Goal: Task Accomplishment & Management: Manage account settings

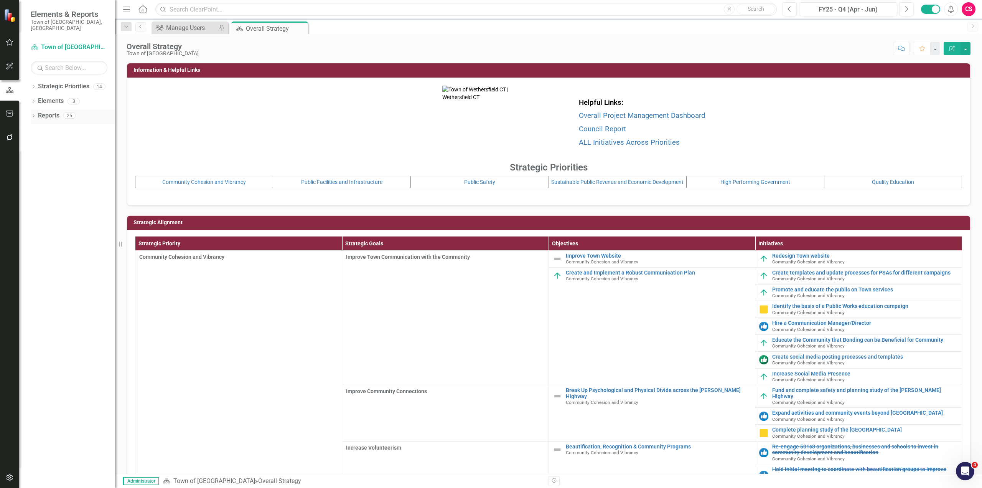
click at [33, 114] on icon "Dropdown" at bounding box center [33, 116] width 5 height 4
click at [36, 213] on icon "Dropdown" at bounding box center [36, 215] width 5 height 4
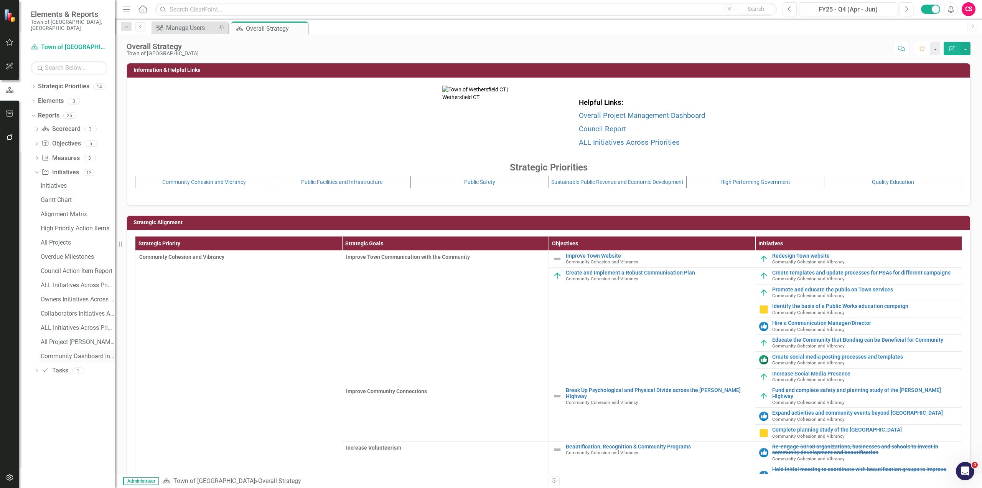
click at [76, 350] on link "Community Dashboard Initiatives & Fields" at bounding box center [77, 356] width 76 height 12
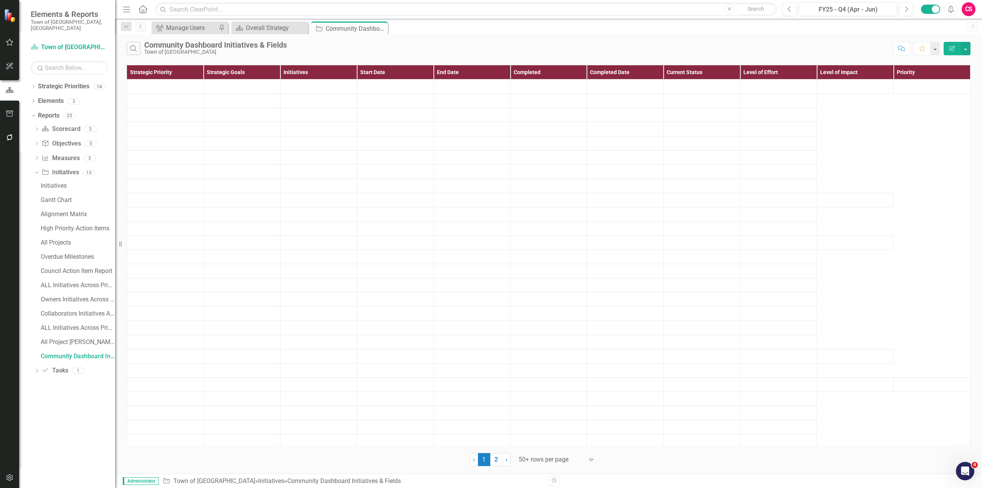
click at [893, 47] on icon "Edit Report" at bounding box center [952, 48] width 7 height 5
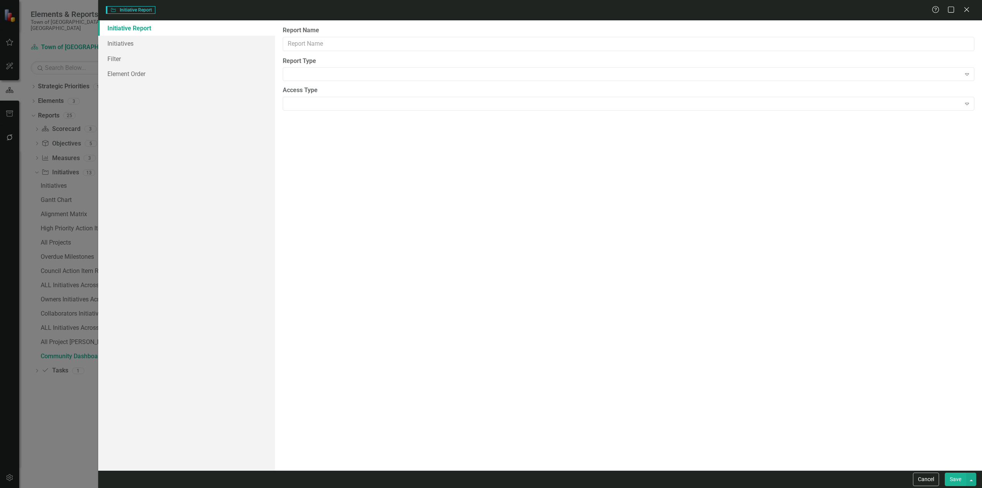
type input "Community Dashboard Initiatives & Fields"
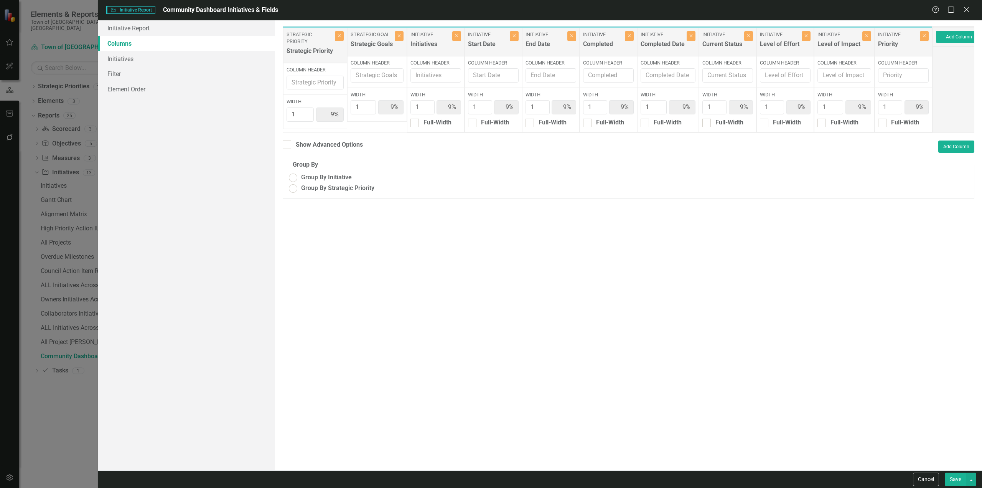
click at [211, 40] on link "Columns" at bounding box center [186, 43] width 177 height 15
radio input "true"
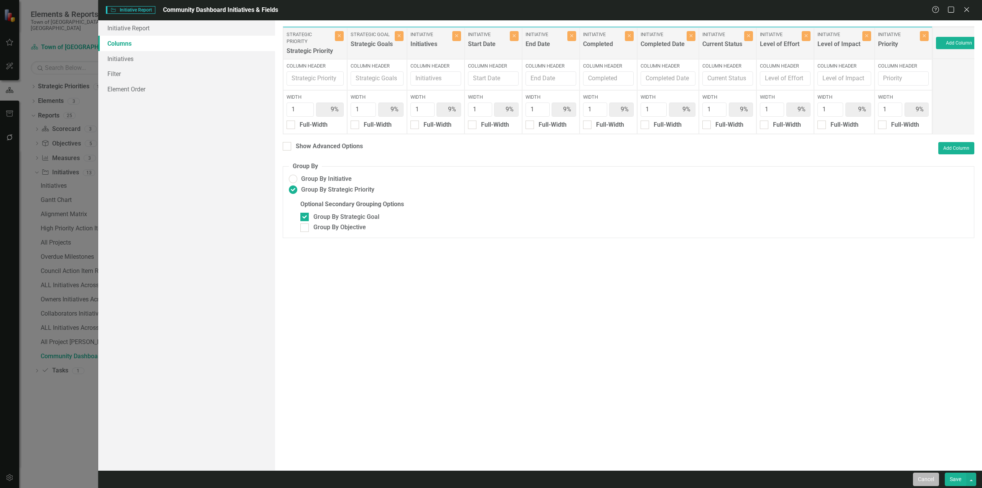
click at [893, 443] on button "Cancel" at bounding box center [926, 478] width 26 height 13
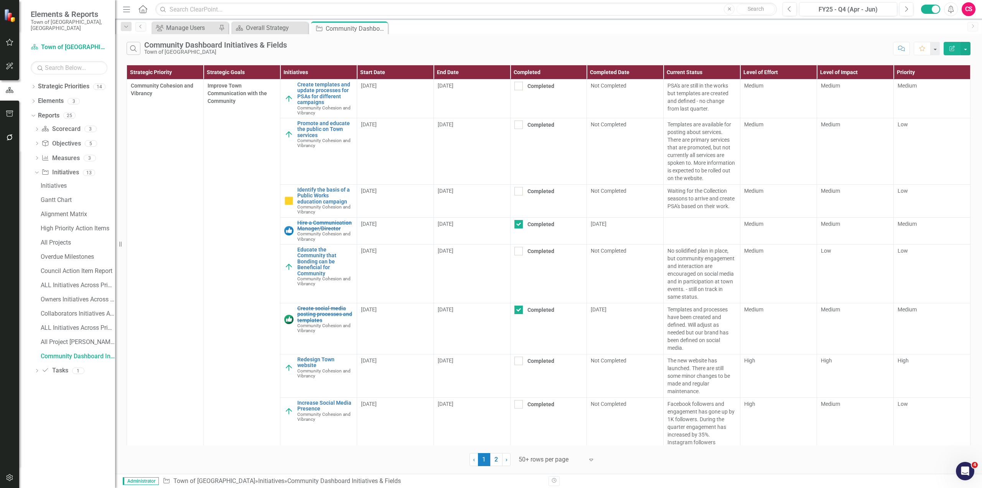
drag, startPoint x: 953, startPoint y: 45, endPoint x: 949, endPoint y: 44, distance: 4.5
click at [893, 46] on icon "Edit Report" at bounding box center [952, 48] width 7 height 5
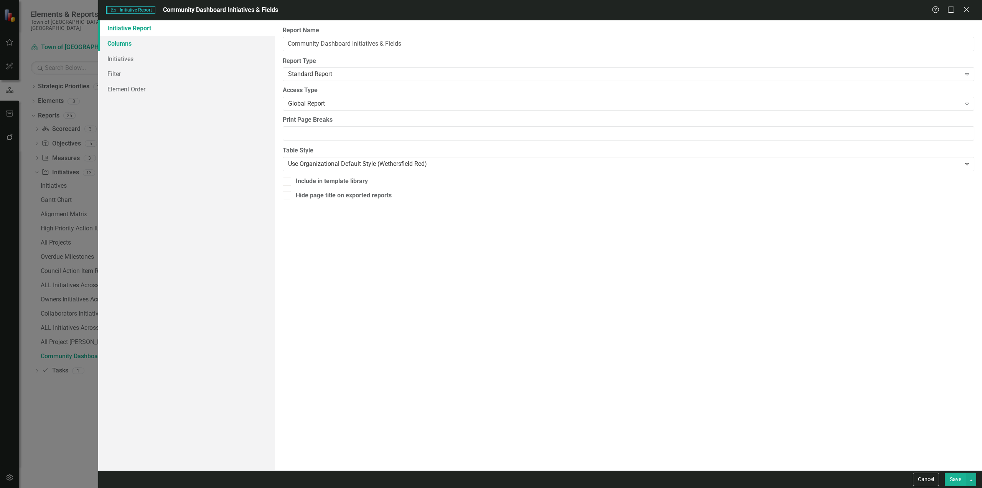
drag, startPoint x: 107, startPoint y: 42, endPoint x: 205, endPoint y: 43, distance: 97.9
click at [107, 41] on link "Columns" at bounding box center [186, 43] width 177 height 15
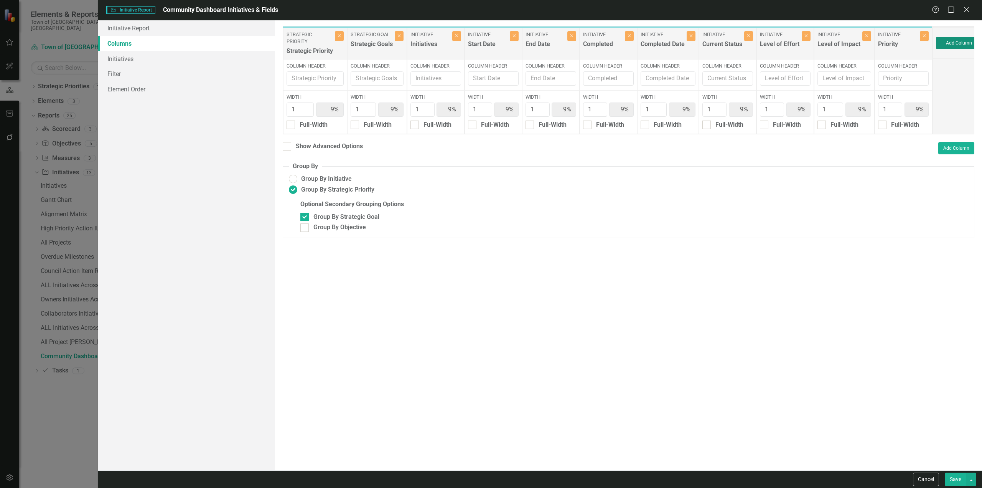
click at [893, 44] on button "Add Column" at bounding box center [959, 43] width 46 height 12
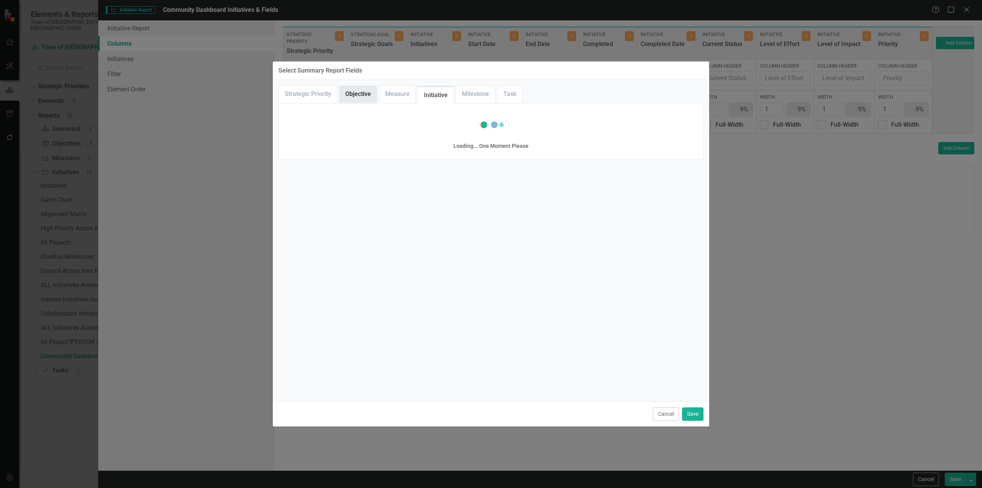
click at [351, 95] on link "Objective" at bounding box center [358, 94] width 37 height 17
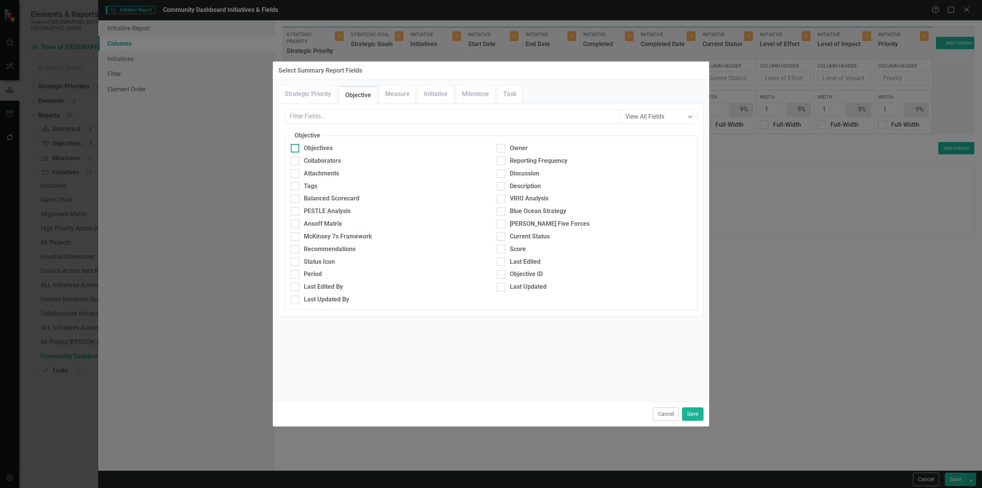
click at [309, 147] on div "Objectives" at bounding box center [318, 148] width 29 height 9
click at [296, 147] on input "Objectives" at bounding box center [293, 146] width 5 height 5
checkbox input "true"
click at [686, 409] on button "Save" at bounding box center [692, 413] width 21 height 13
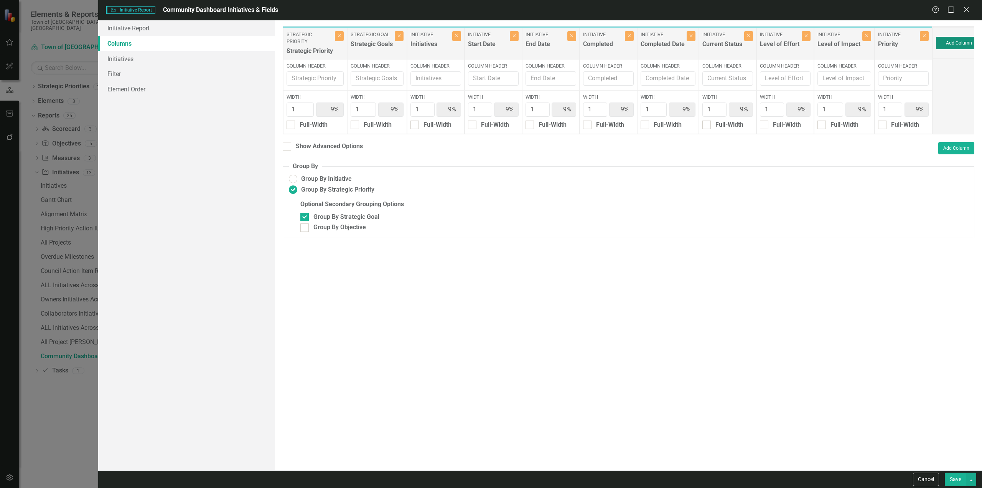
type input "8%"
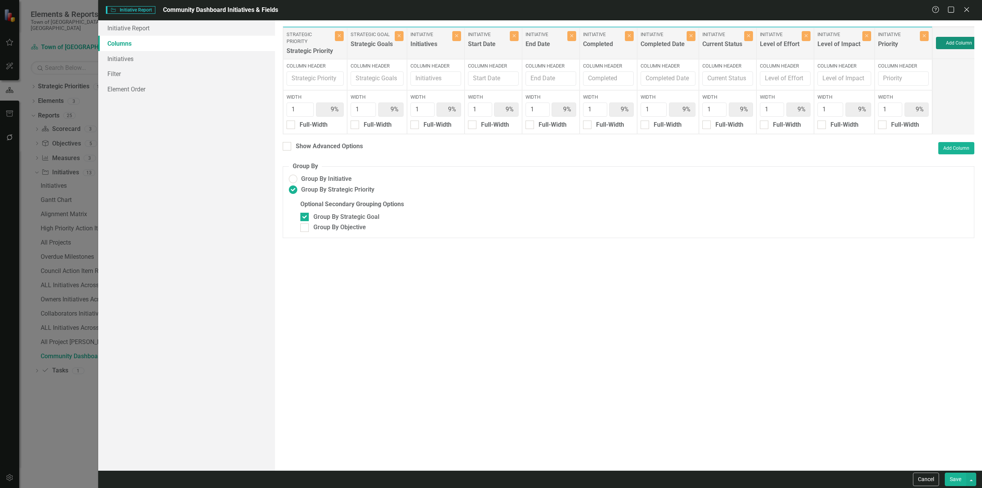
type input "8%"
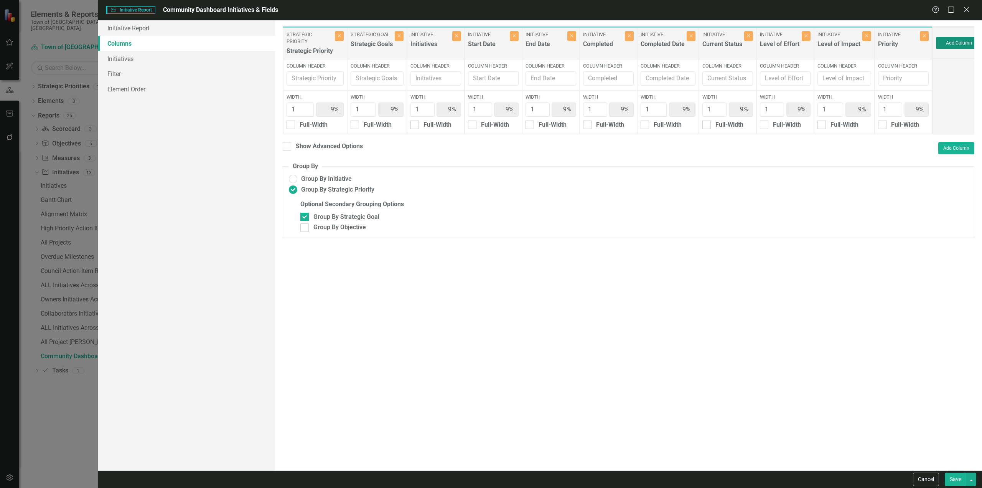
type input "8%"
drag, startPoint x: 960, startPoint y: 43, endPoint x: 439, endPoint y: 43, distance: 521.1
click at [439, 43] on div "Strategic Priority Strategic Priority Close Column Header Width 1 8% Full-Width…" at bounding box center [637, 80] width 708 height 108
click at [342, 232] on div "Group By Objective" at bounding box center [340, 227] width 53 height 9
click at [305, 228] on input "Group By Objective" at bounding box center [302, 225] width 5 height 5
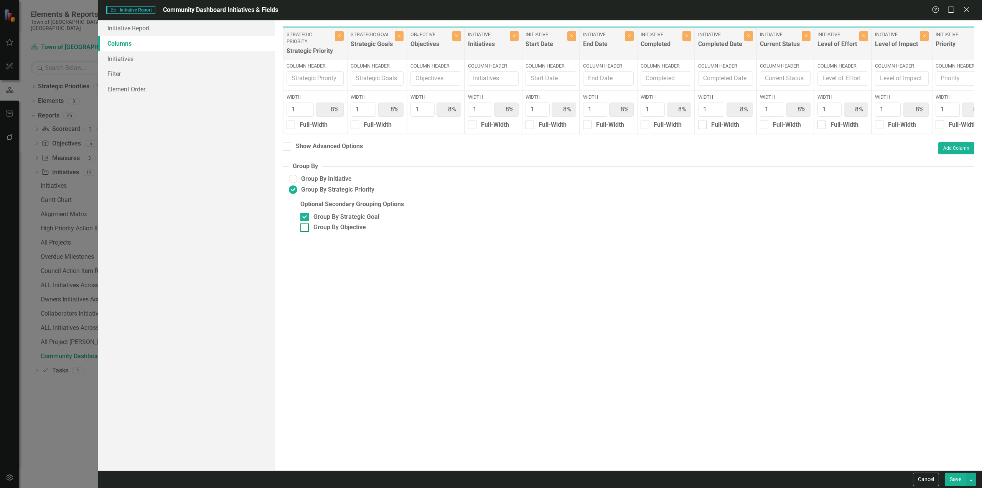
checkbox input "true"
click at [893, 443] on button "Save" at bounding box center [955, 478] width 21 height 13
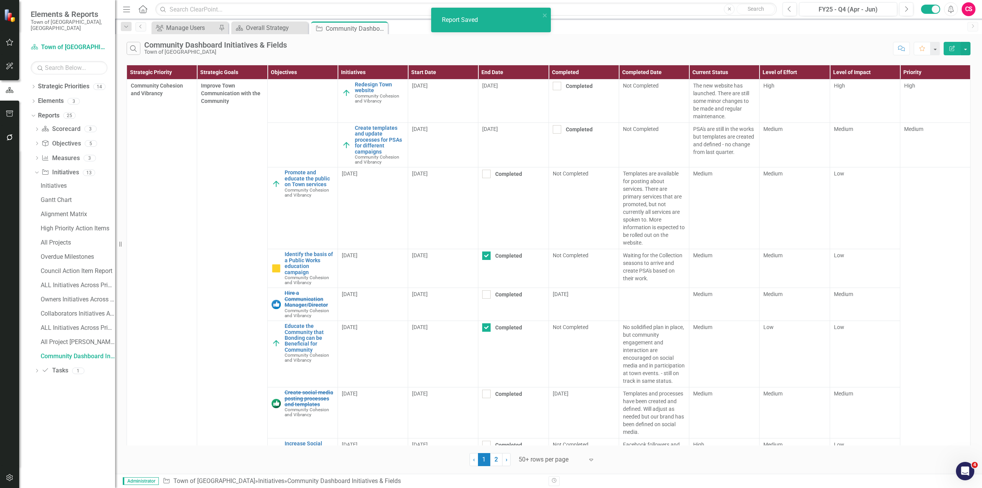
checkbox input "false"
checkbox input "true"
checkbox input "false"
checkbox input "true"
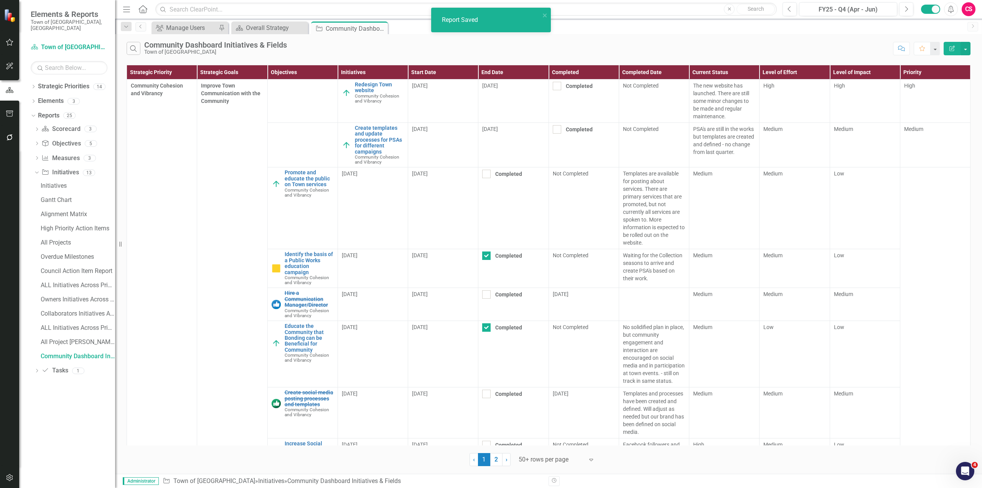
checkbox input "true"
checkbox input "false"
checkbox input "true"
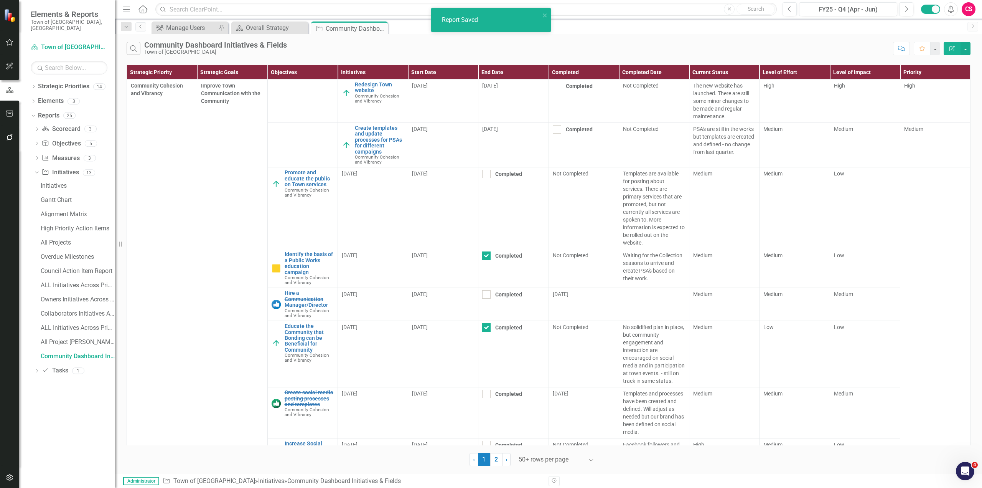
checkbox input "false"
checkbox input "true"
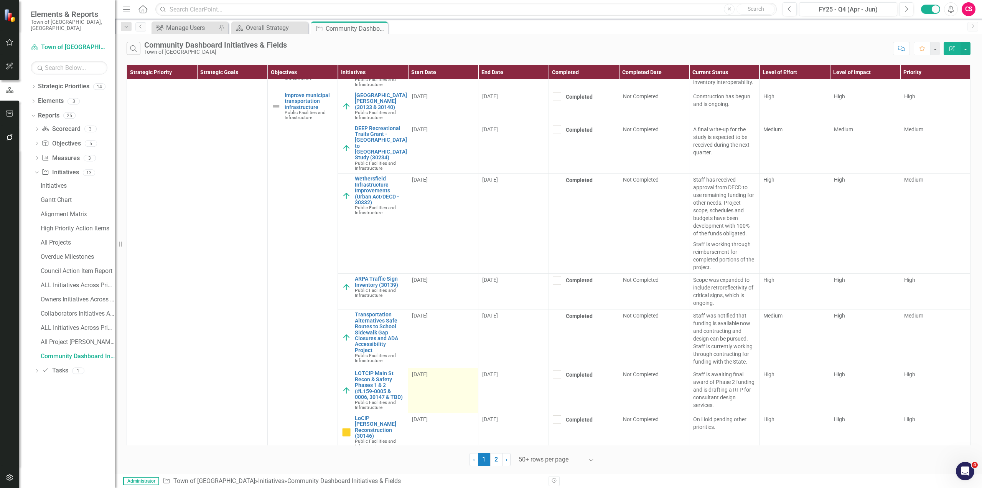
scroll to position [1497, 0]
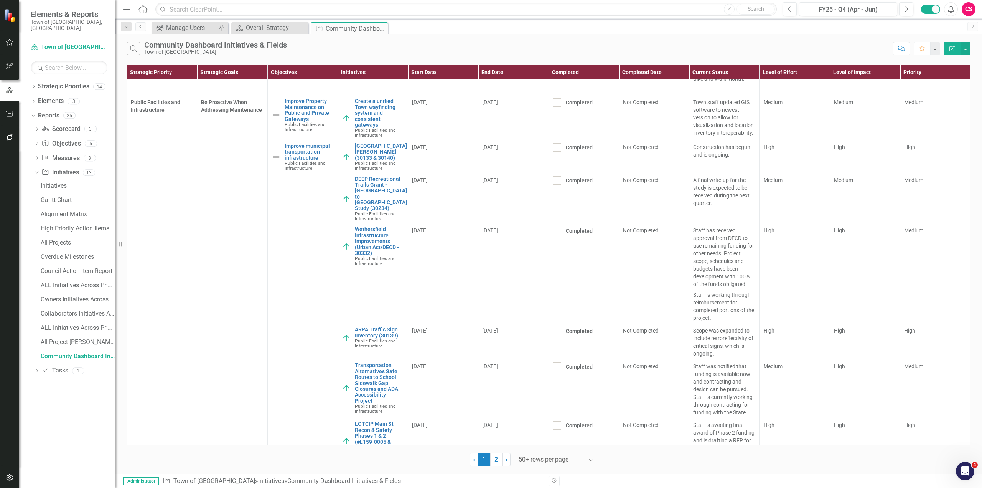
click at [893, 51] on button "Edit Report" at bounding box center [952, 48] width 17 height 13
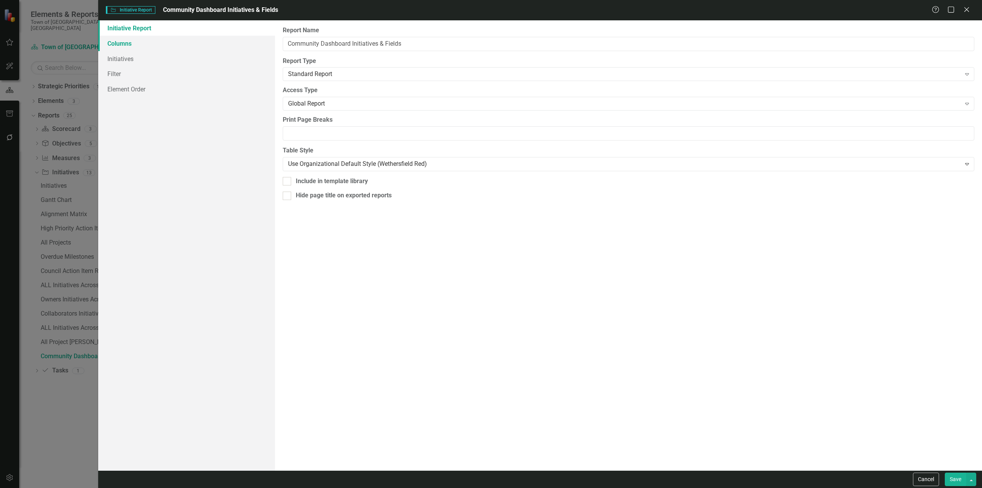
drag, startPoint x: 124, startPoint y: 39, endPoint x: 135, endPoint y: 45, distance: 12.0
click at [124, 39] on link "Columns" at bounding box center [186, 43] width 177 height 15
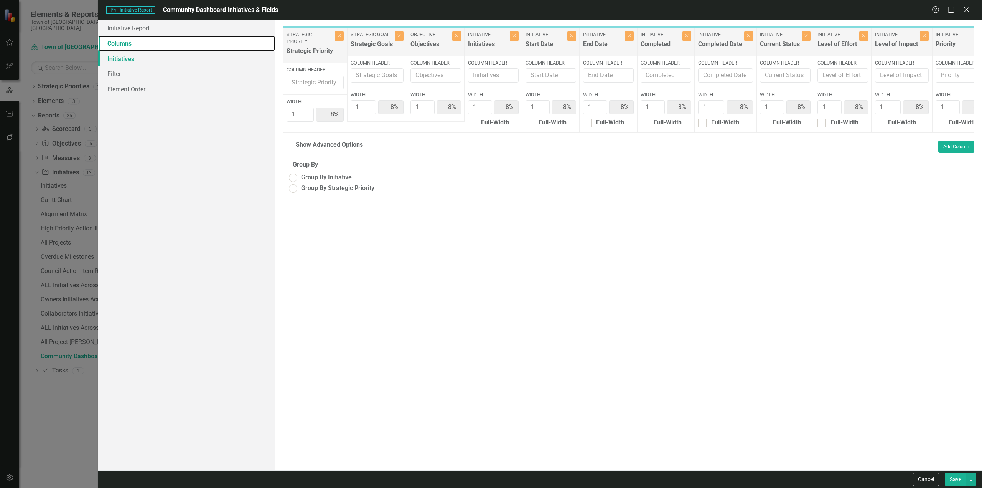
radio input "true"
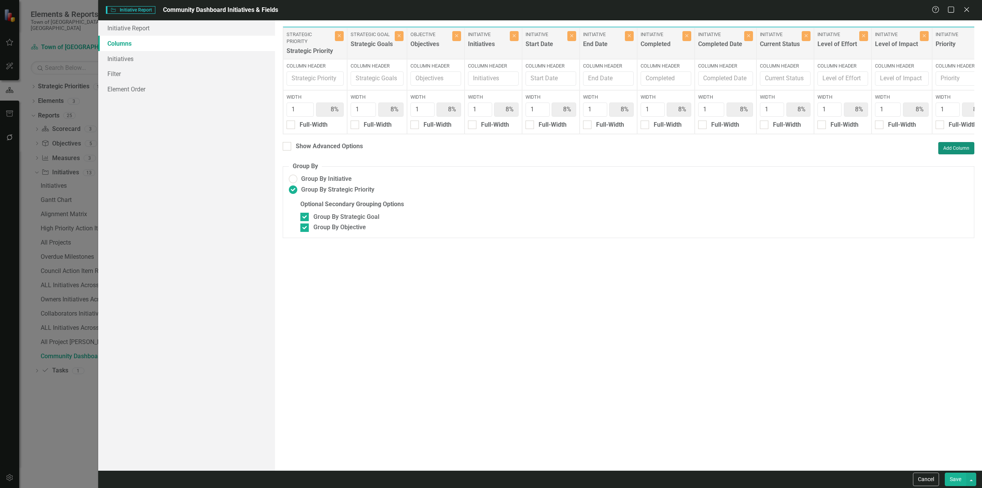
click at [893, 153] on button "Add Column" at bounding box center [957, 148] width 36 height 12
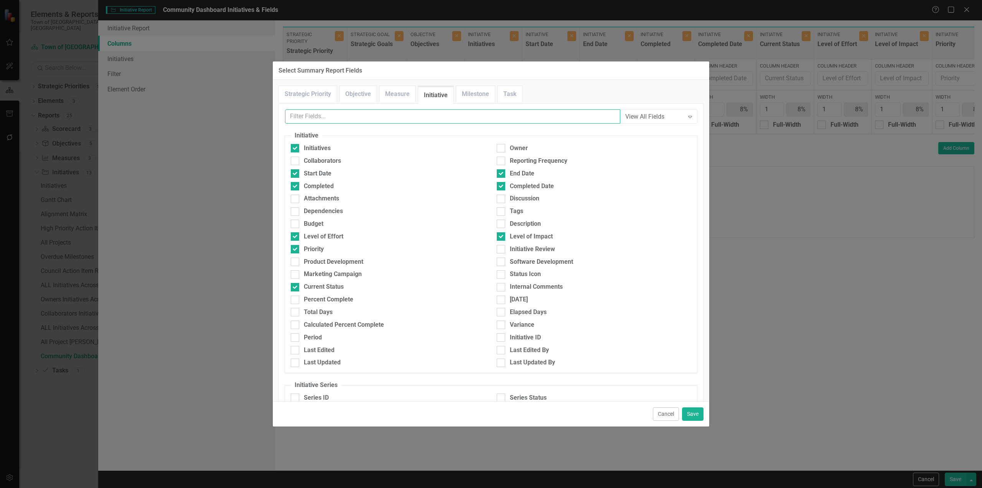
click at [370, 118] on input "text" at bounding box center [452, 116] width 335 height 14
click at [350, 101] on link "Objective" at bounding box center [358, 94] width 37 height 17
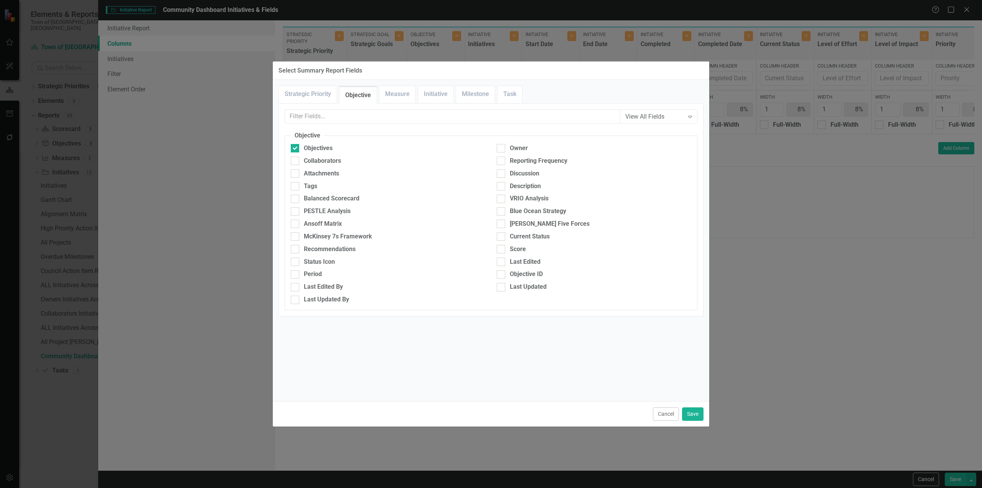
drag, startPoint x: 535, startPoint y: 274, endPoint x: 631, endPoint y: 350, distance: 122.7
click at [535, 274] on div "Objective ID" at bounding box center [526, 274] width 33 height 9
click at [502, 274] on input "Objective ID" at bounding box center [499, 272] width 5 height 5
checkbox input "true"
drag, startPoint x: 701, startPoint y: 417, endPoint x: 876, endPoint y: 158, distance: 312.4
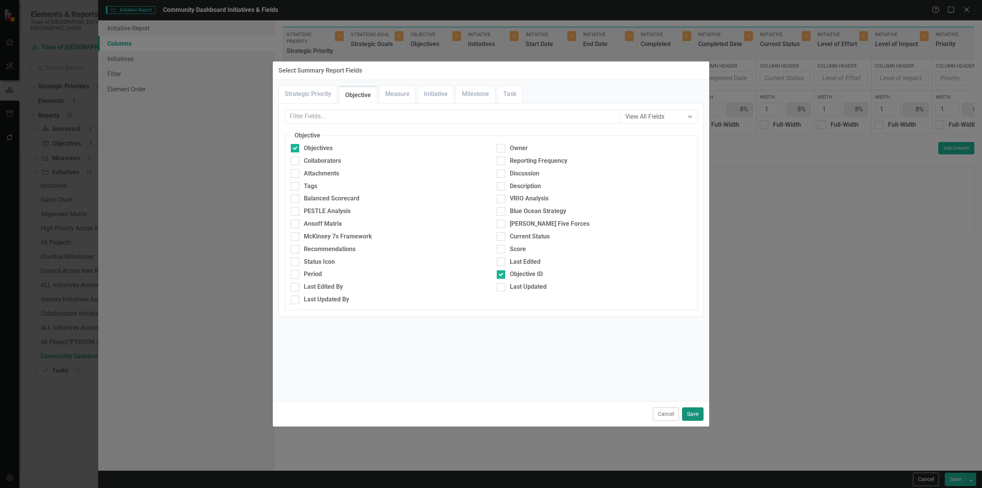
click at [701, 417] on button "Save" at bounding box center [692, 413] width 21 height 13
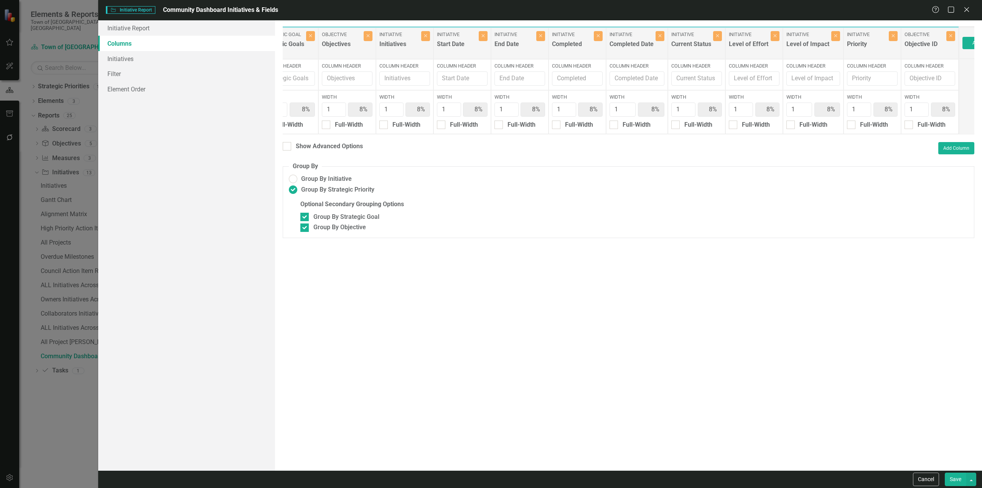
scroll to position [0, 92]
drag, startPoint x: 909, startPoint y: 49, endPoint x: 457, endPoint y: 91, distance: 454.3
click at [394, 52] on div "Strategic Priority Strategic Priority Close Column Header Width 1 8% Full-Width…" at bounding box center [573, 80] width 765 height 108
click at [893, 443] on button "Save" at bounding box center [955, 478] width 21 height 13
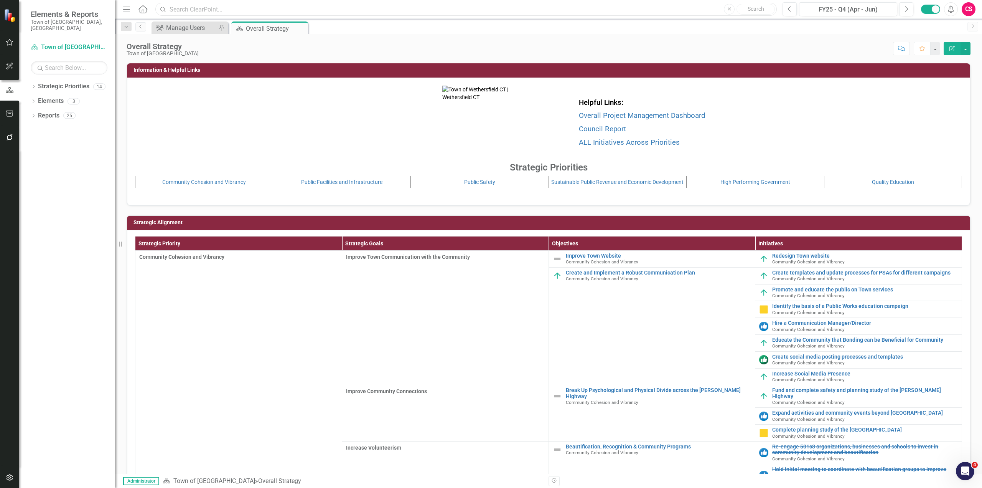
click at [199, 10] on input "text" at bounding box center [466, 9] width 622 height 13
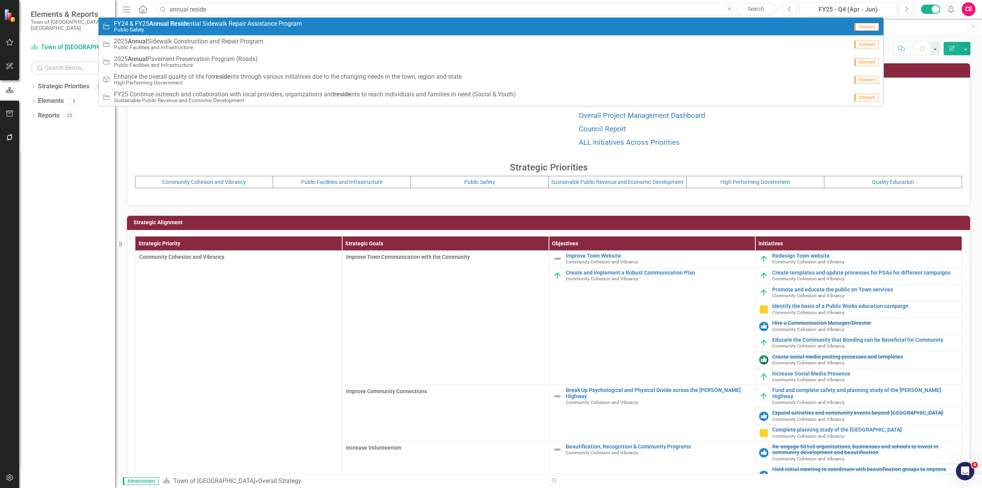
type input "annual reside"
click at [193, 21] on span "FY24 & FY25 Annual Reside ntial Sidewalk Repair Assistance Program" at bounding box center [208, 23] width 188 height 7
